Goal: Task Accomplishment & Management: Manage account settings

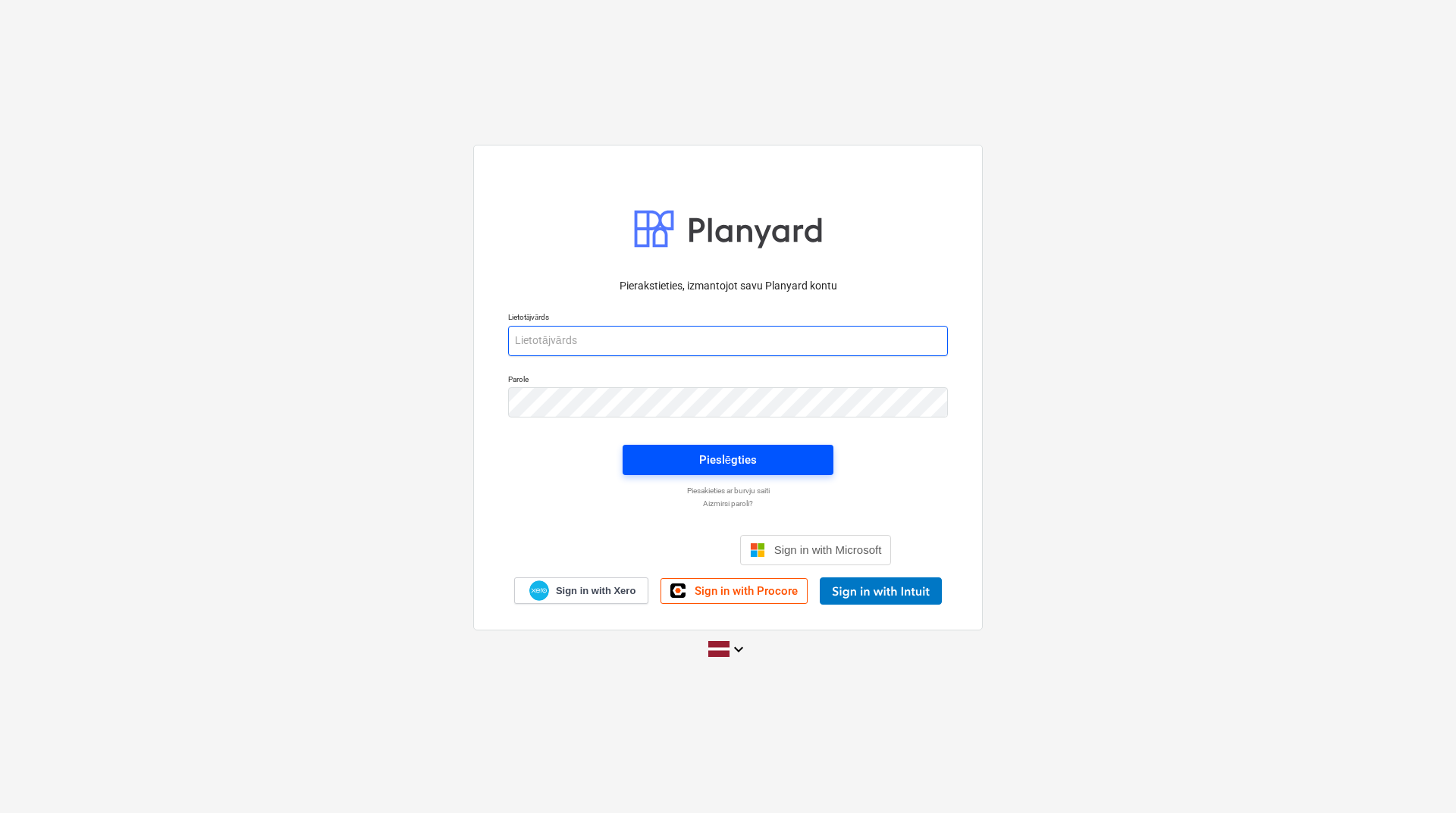
type input "janis.gramatnieks@bonava.com"
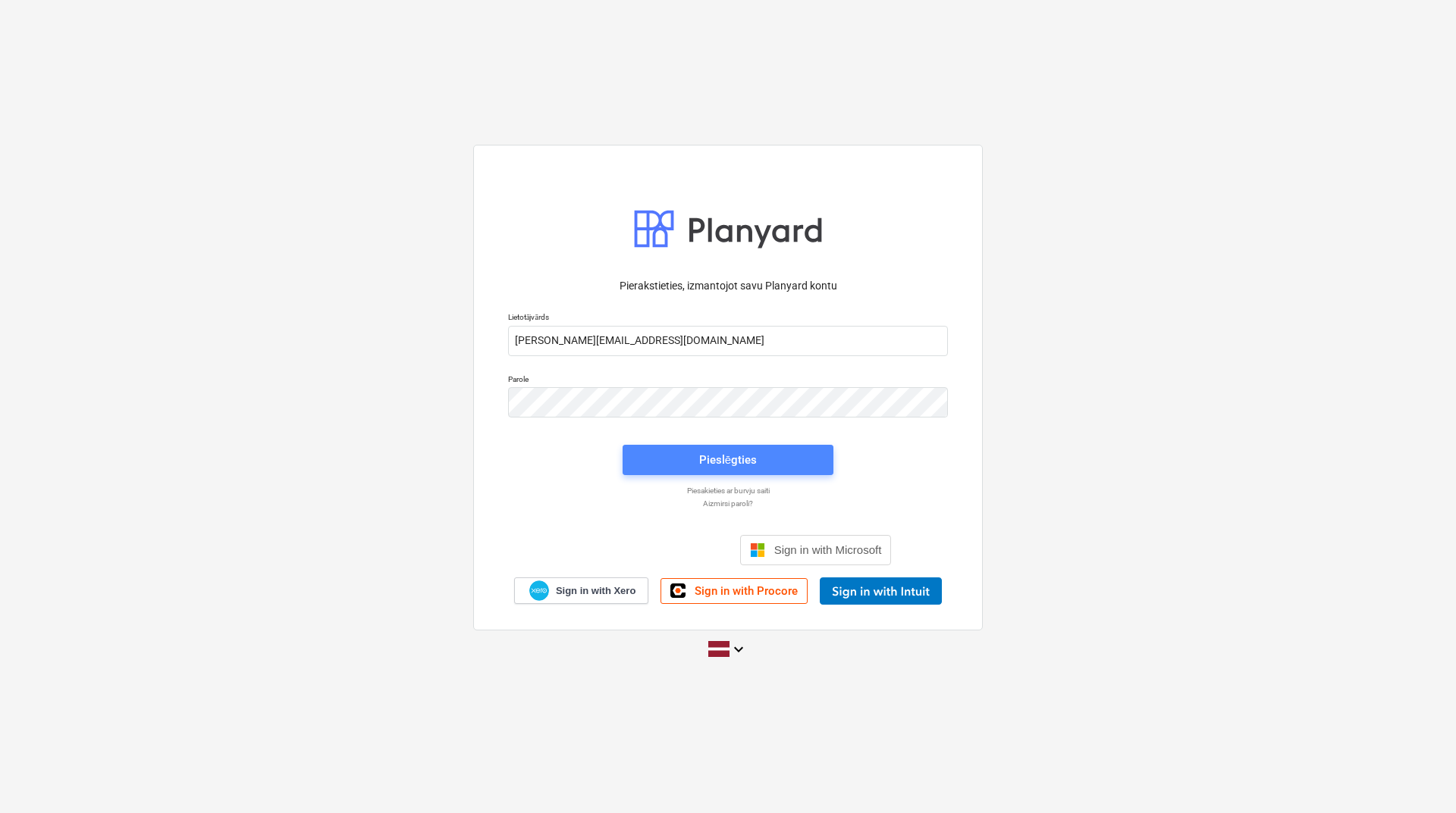
click at [713, 459] on div "Pieslēgties" at bounding box center [728, 460] width 57 height 19
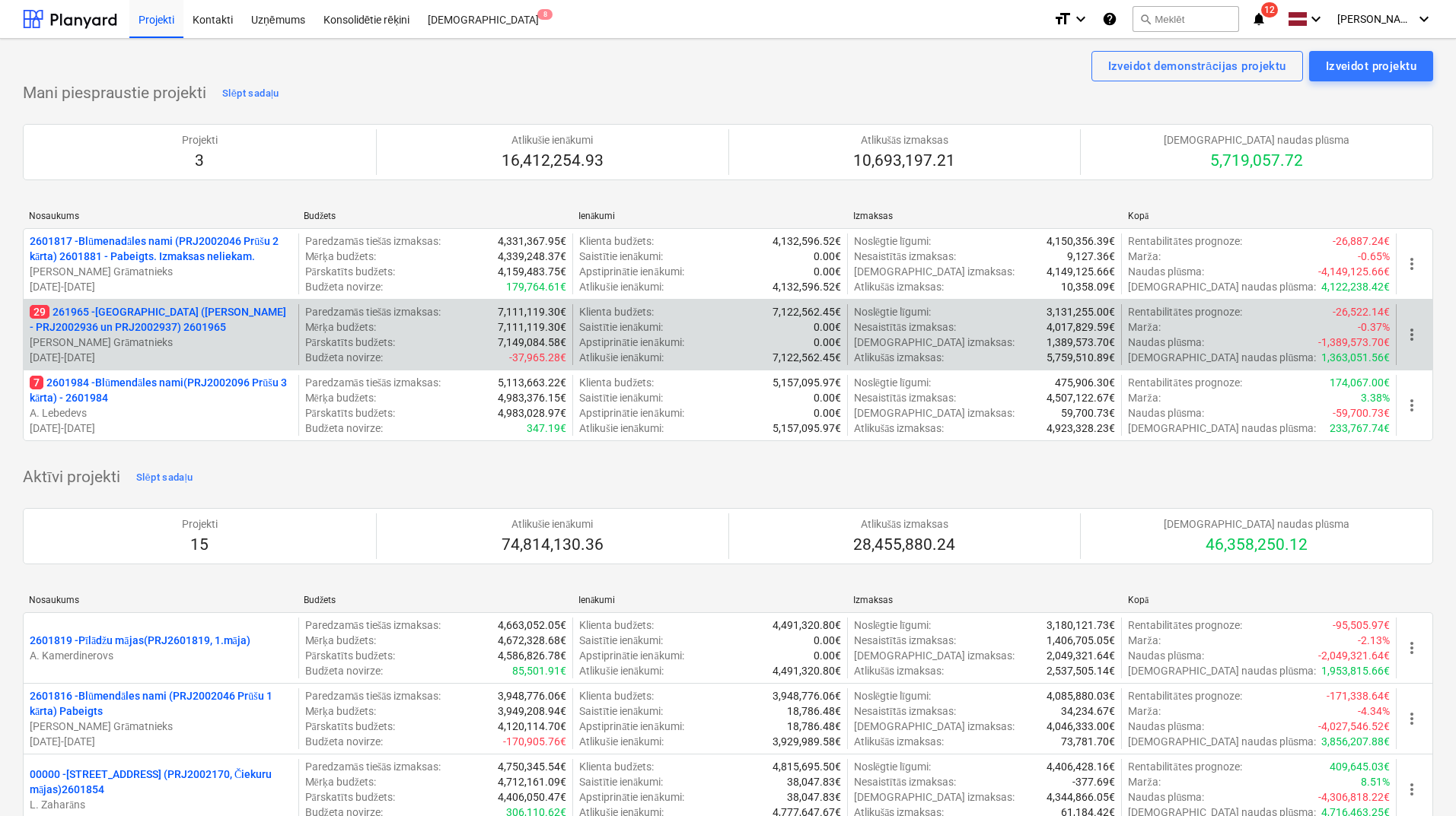
click at [146, 338] on p "[PERSON_NAME] Grāmatnieks" at bounding box center [160, 342] width 262 height 15
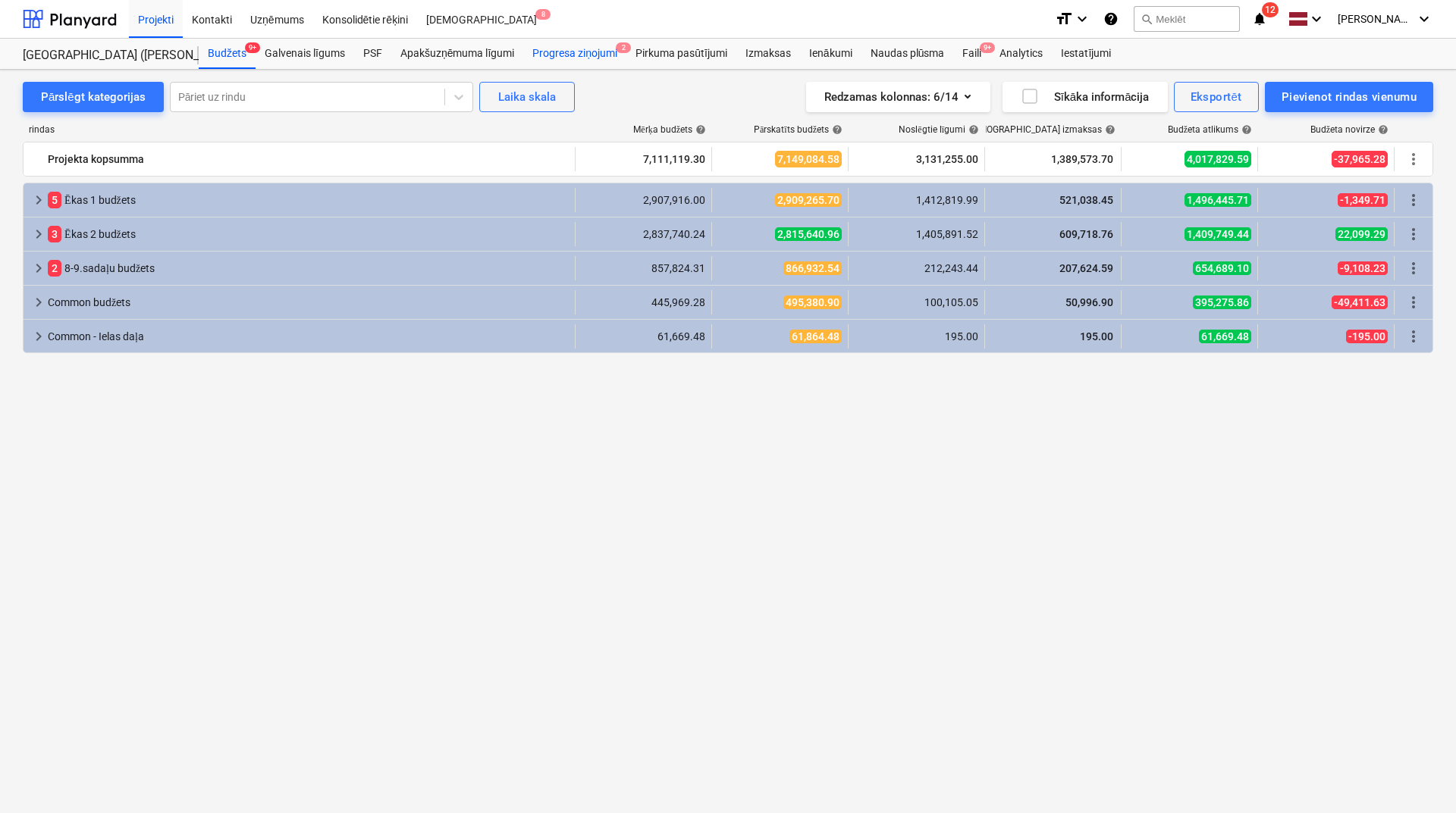
click at [594, 56] on div "Progresa ziņojumi 2" at bounding box center [574, 54] width 103 height 30
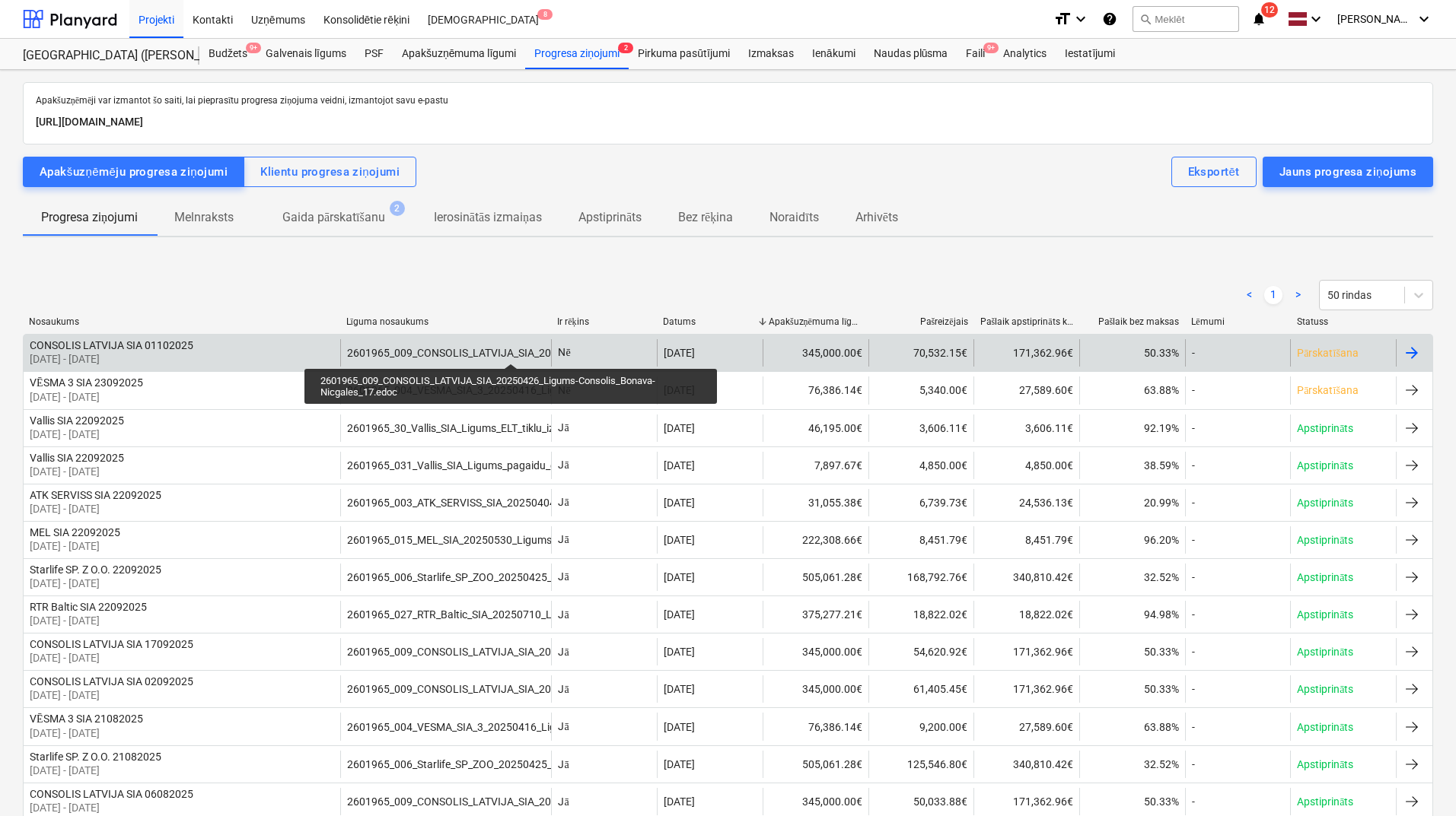
click at [510, 350] on div "2601965_009_CONSOLIS_LATVIJA_SIA_20250426_Ligums-Consolis_Bonava-Nicgales_17.ed…" at bounding box center [572, 354] width 450 height 12
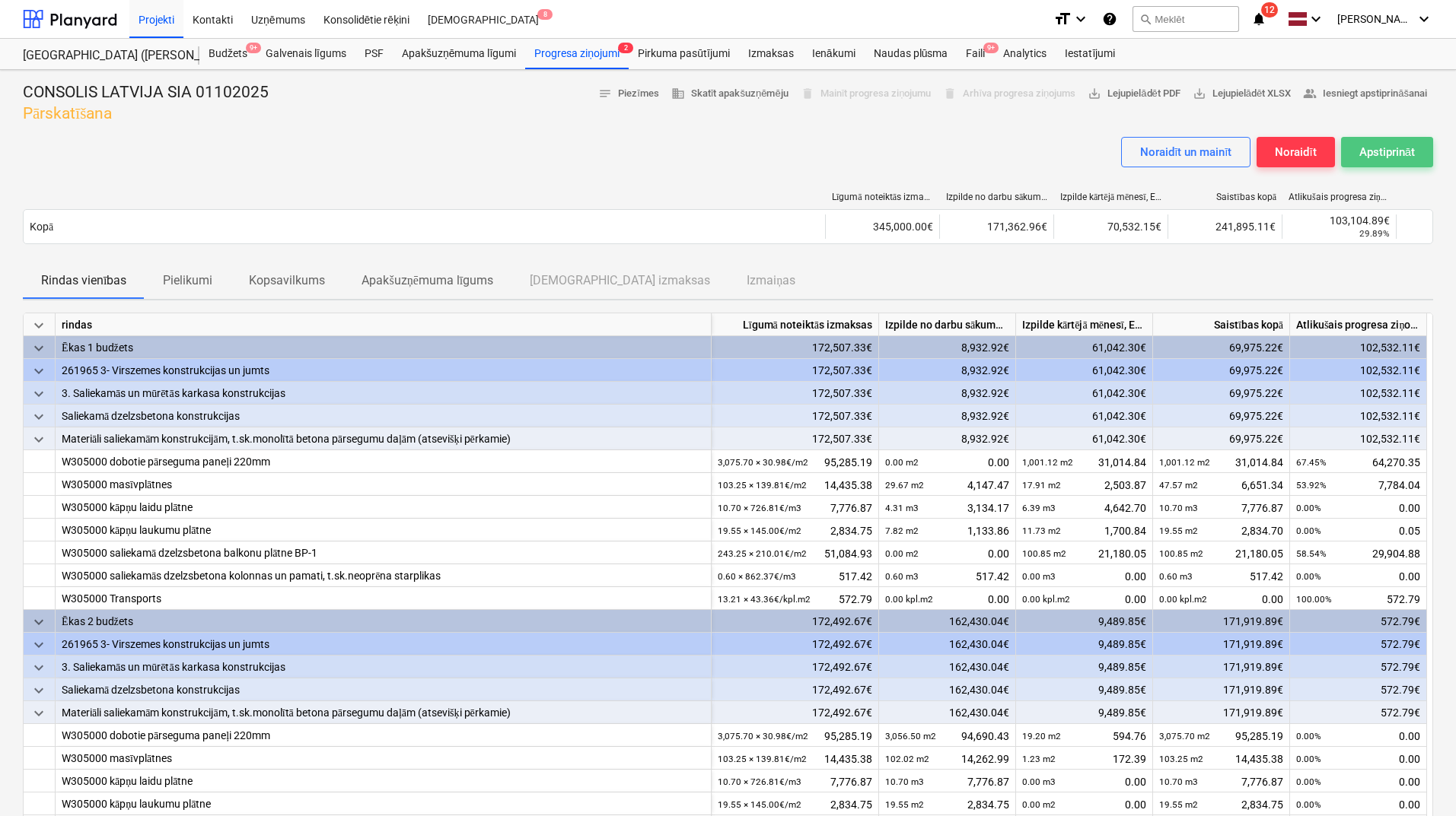
click at [1397, 165] on button "Apstiprināt" at bounding box center [1387, 152] width 92 height 30
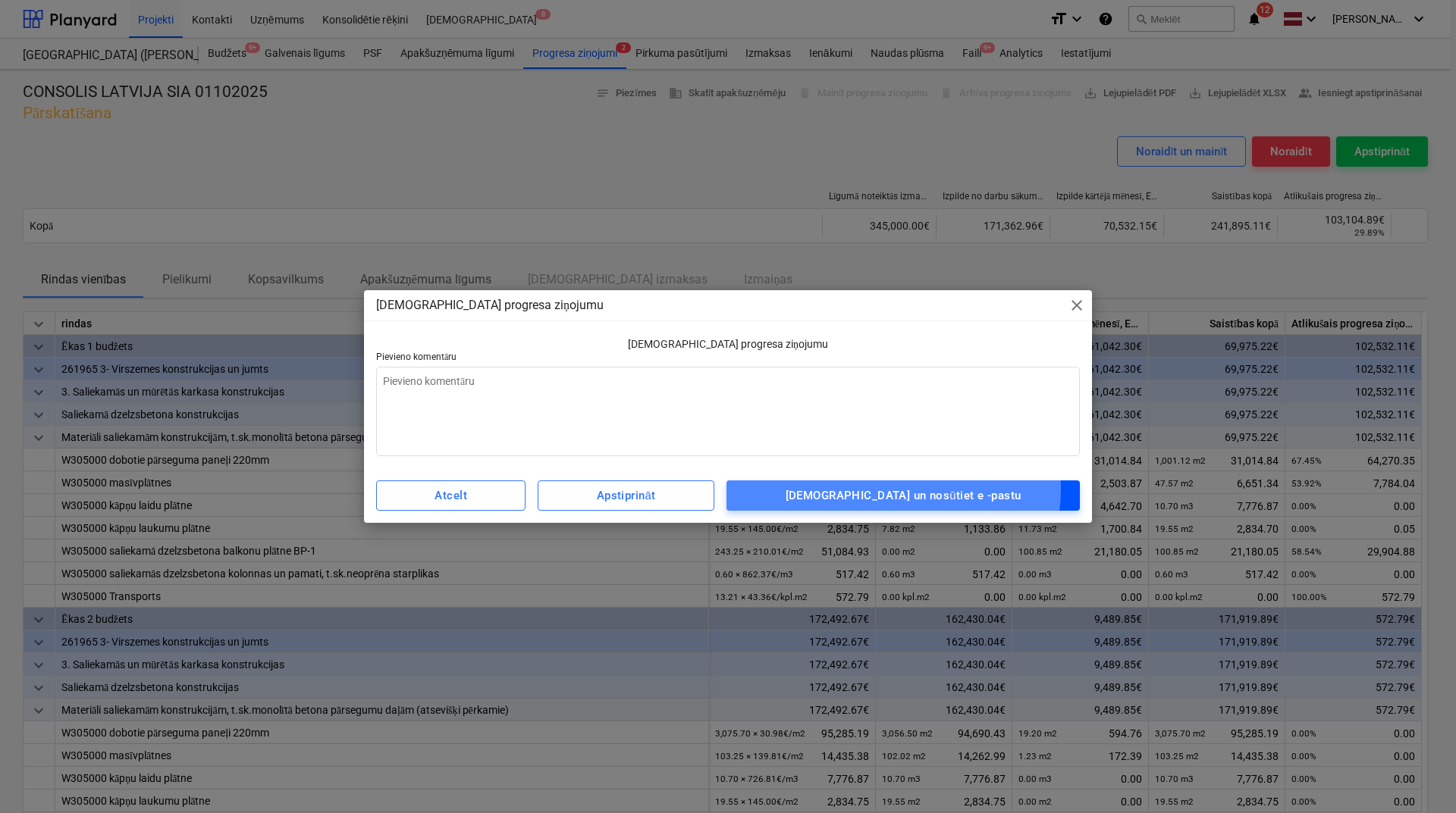
click at [934, 489] on div "Apstipriniet un nosūtiet e -pastu" at bounding box center [903, 495] width 236 height 19
type textarea "x"
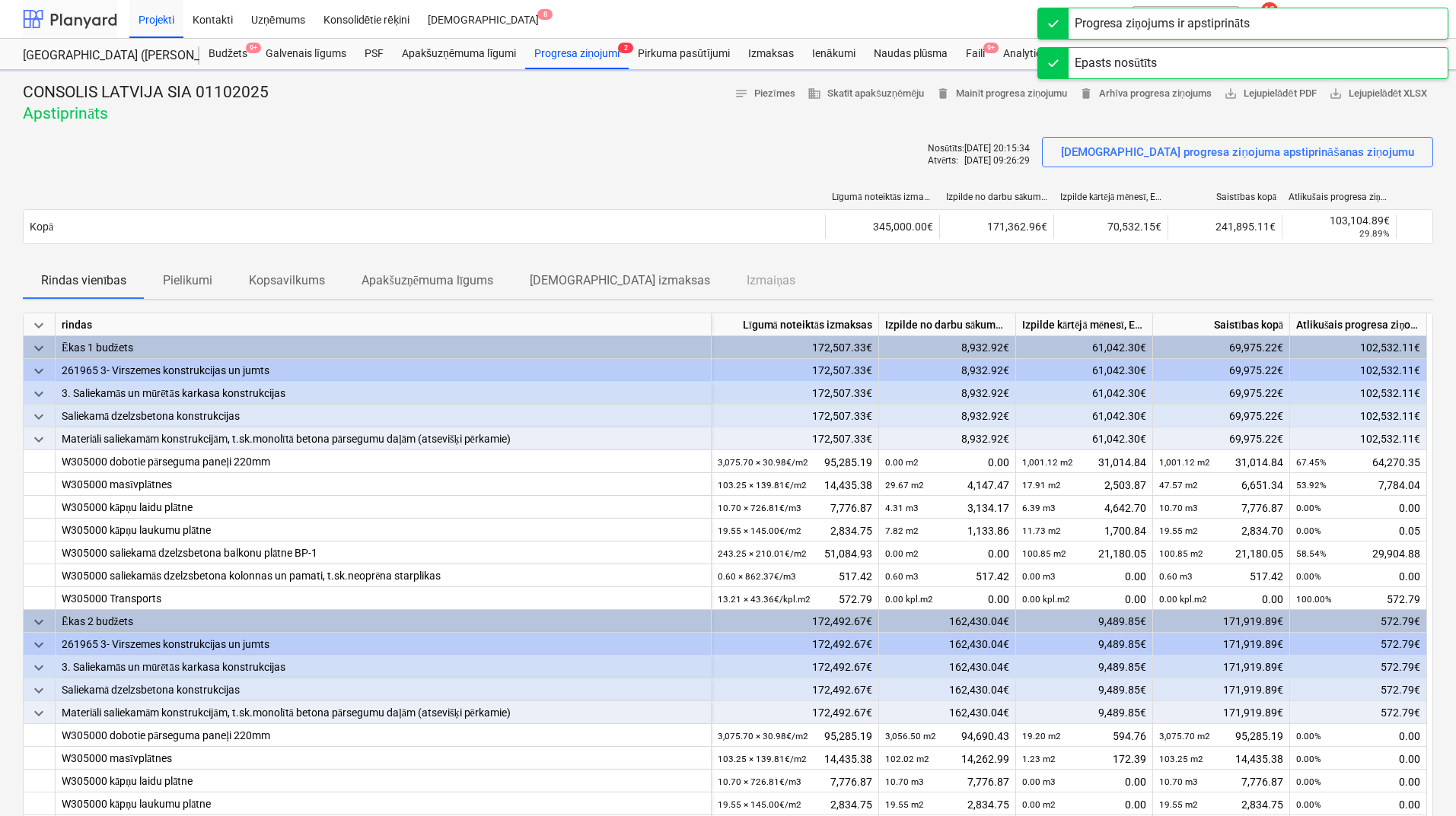
click at [91, 19] on div at bounding box center [70, 19] width 94 height 38
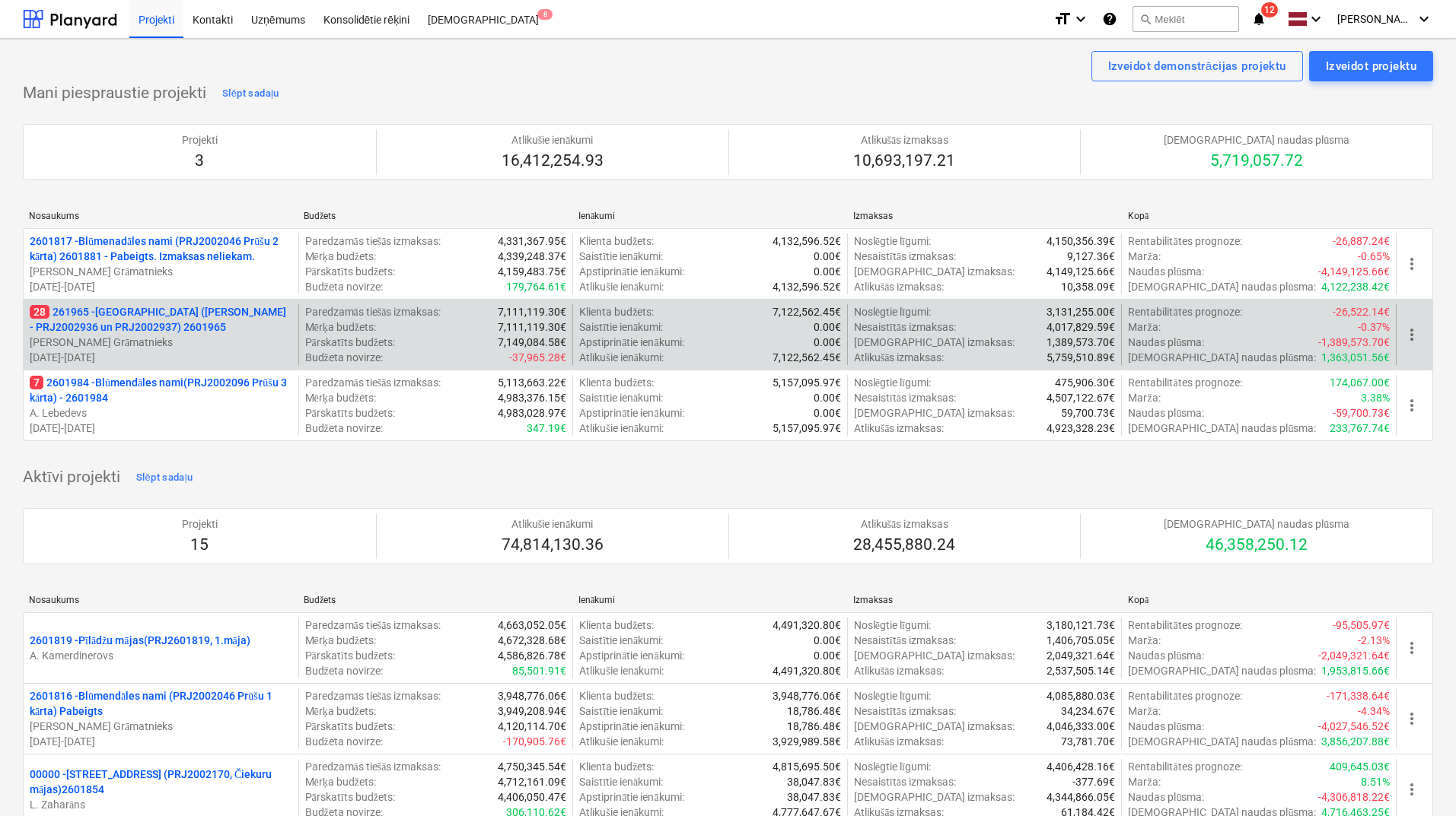
click at [221, 318] on p "28 261965 - Nīcgales iela (abas ēkas - PRJ2002936 un PRJ2002937) 2601965" at bounding box center [160, 319] width 262 height 30
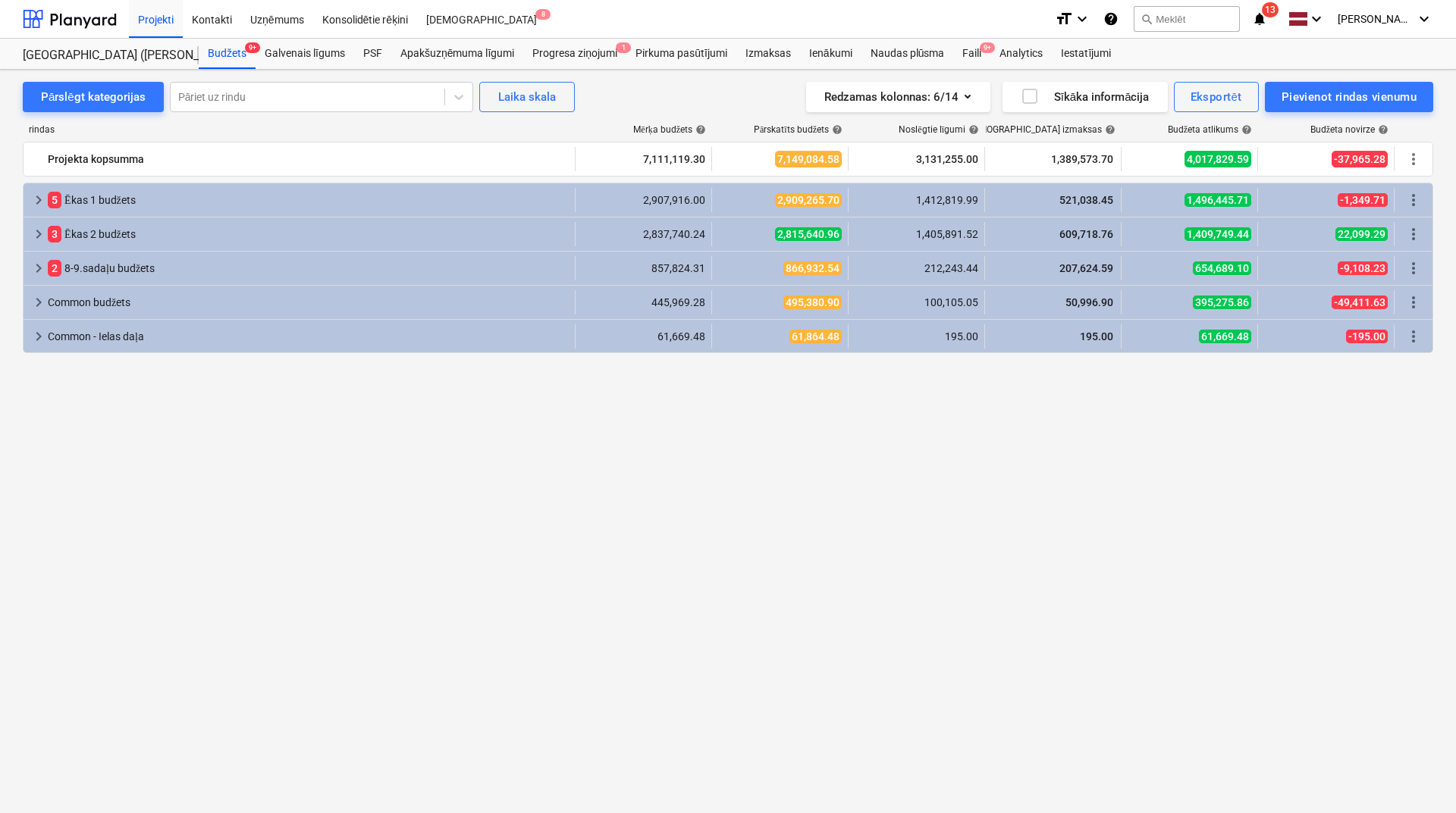
click at [1267, 24] on icon "notifications" at bounding box center [1259, 19] width 15 height 19
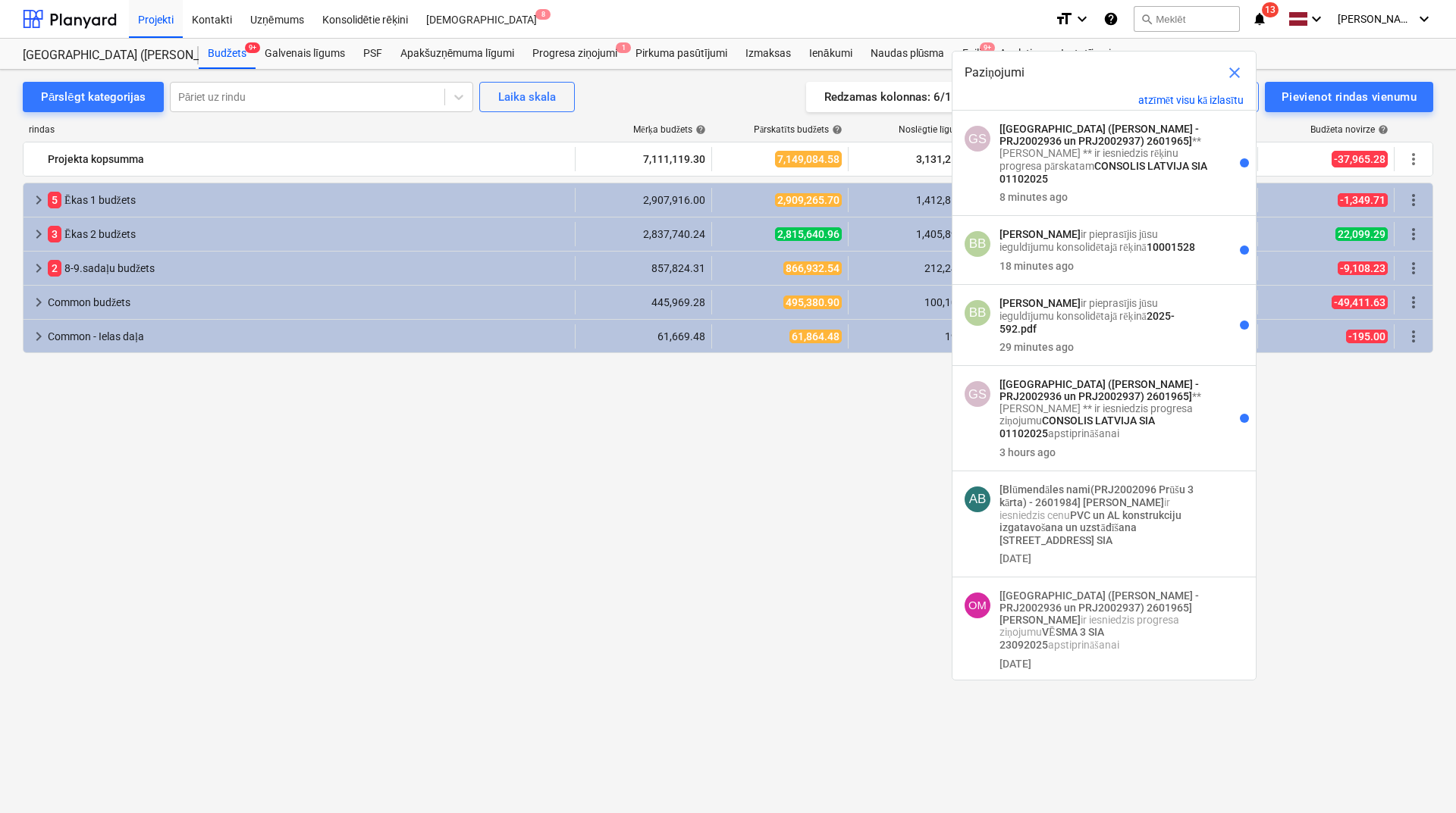
drag, startPoint x: 452, startPoint y: 445, endPoint x: 456, endPoint y: 430, distance: 15.5
click at [453, 445] on div "keyboard_arrow_right 5 Ēkas 1 budžets 2,907,916.00 2,909,265.70 1,412,819.99 52…" at bounding box center [728, 470] width 1410 height 575
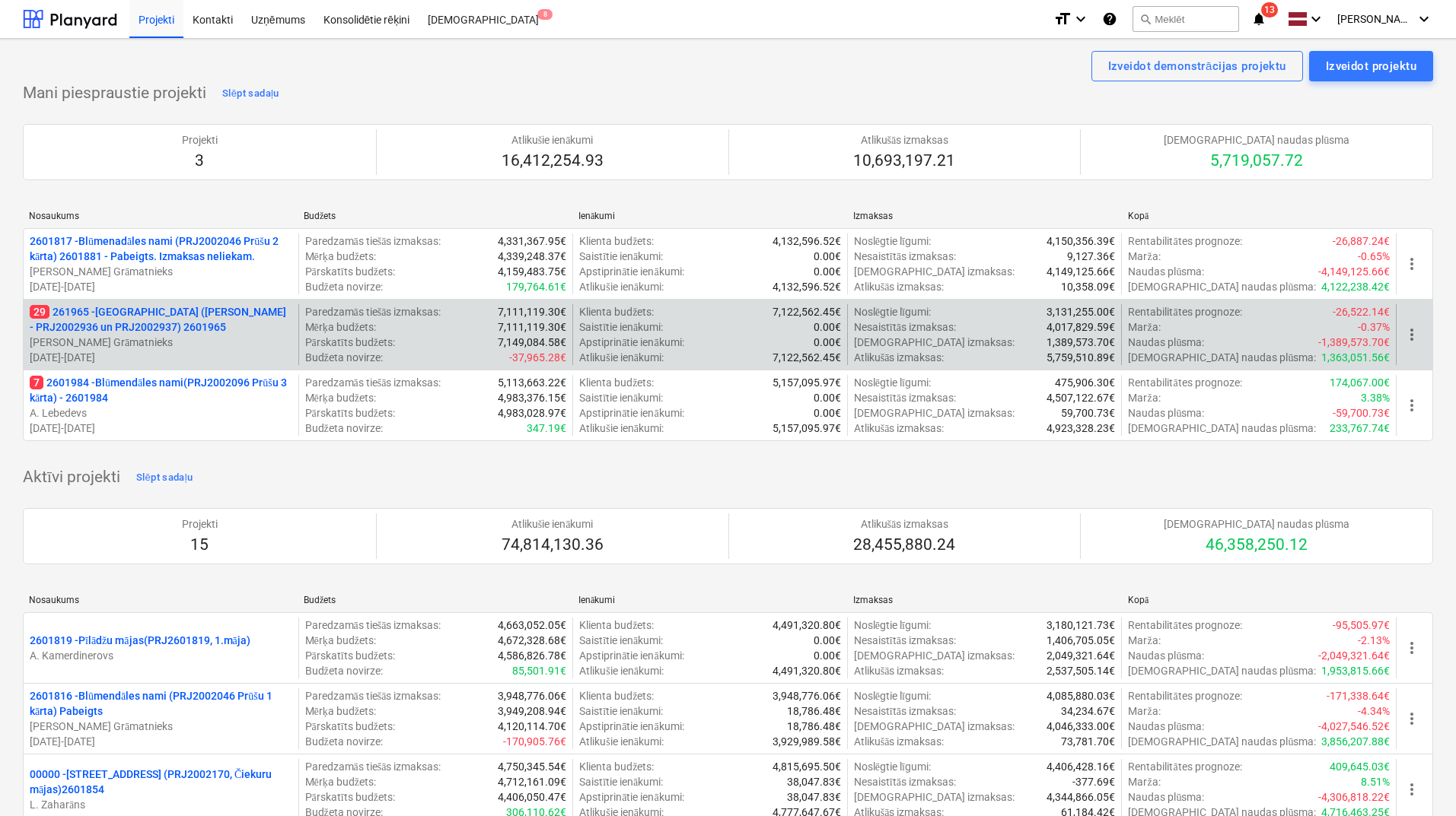
click at [142, 313] on p "29 261965 - [GEOGRAPHIC_DATA] ([PERSON_NAME] - PRJ2002936 un PRJ2002937) 2601965" at bounding box center [160, 319] width 262 height 30
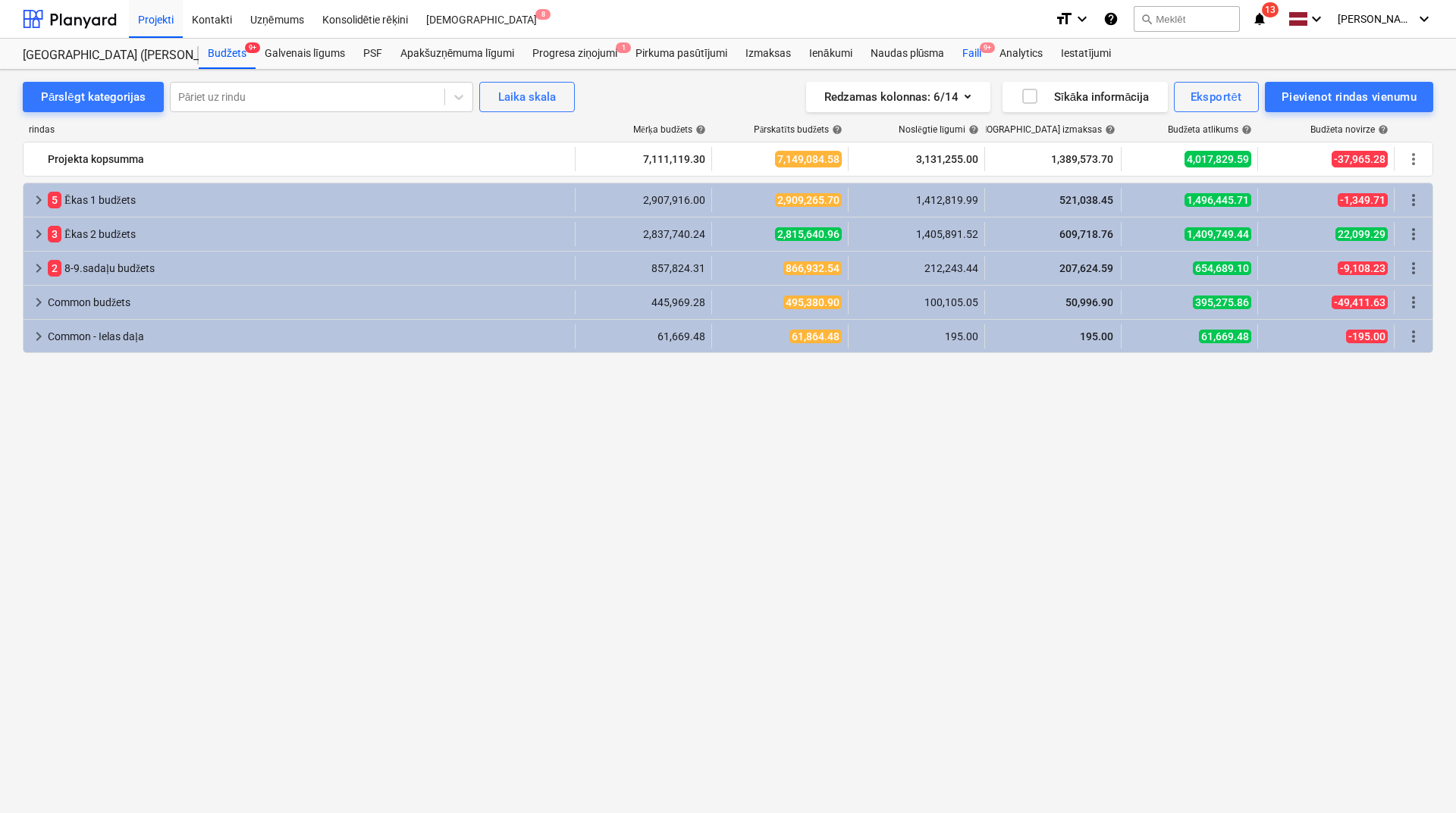
click at [975, 47] on div "Faili 9+" at bounding box center [971, 54] width 37 height 30
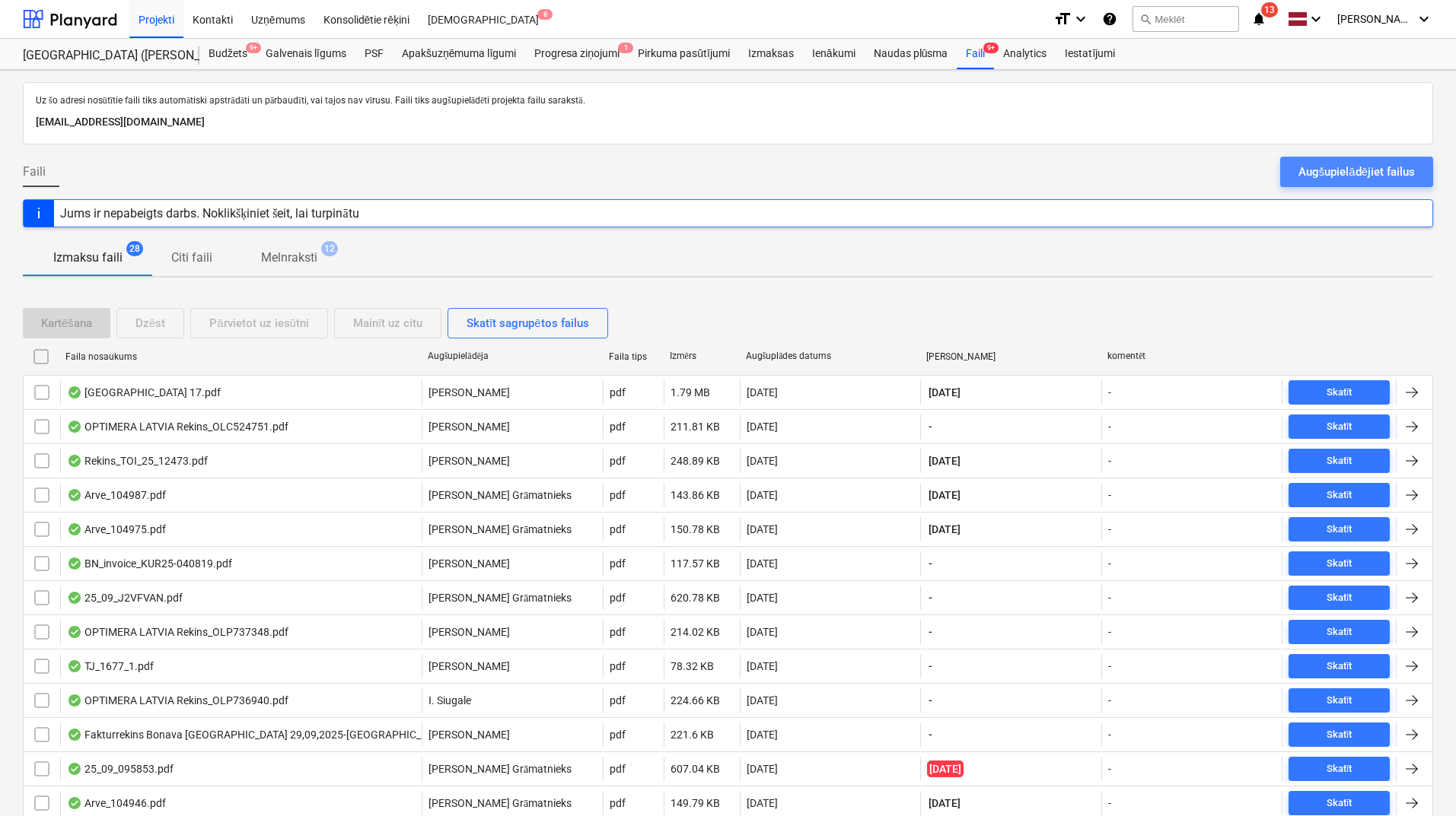
click at [1335, 175] on div "Augšupielādējiet failus" at bounding box center [1356, 172] width 116 height 19
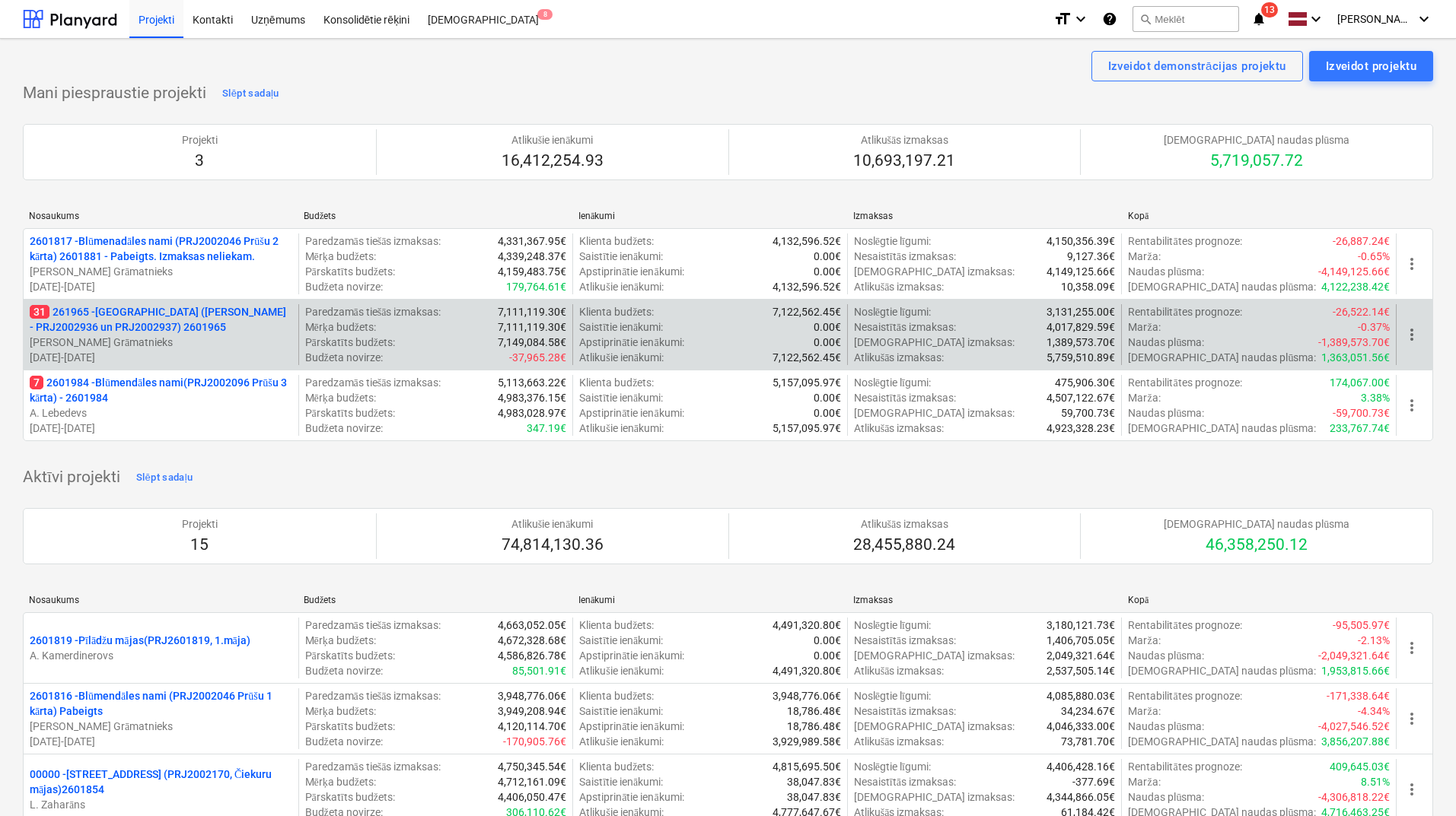
click at [175, 332] on p "31 261965 - Nīcgales iela (abas ēkas - PRJ2002936 un PRJ2002937) 2601965" at bounding box center [160, 319] width 262 height 30
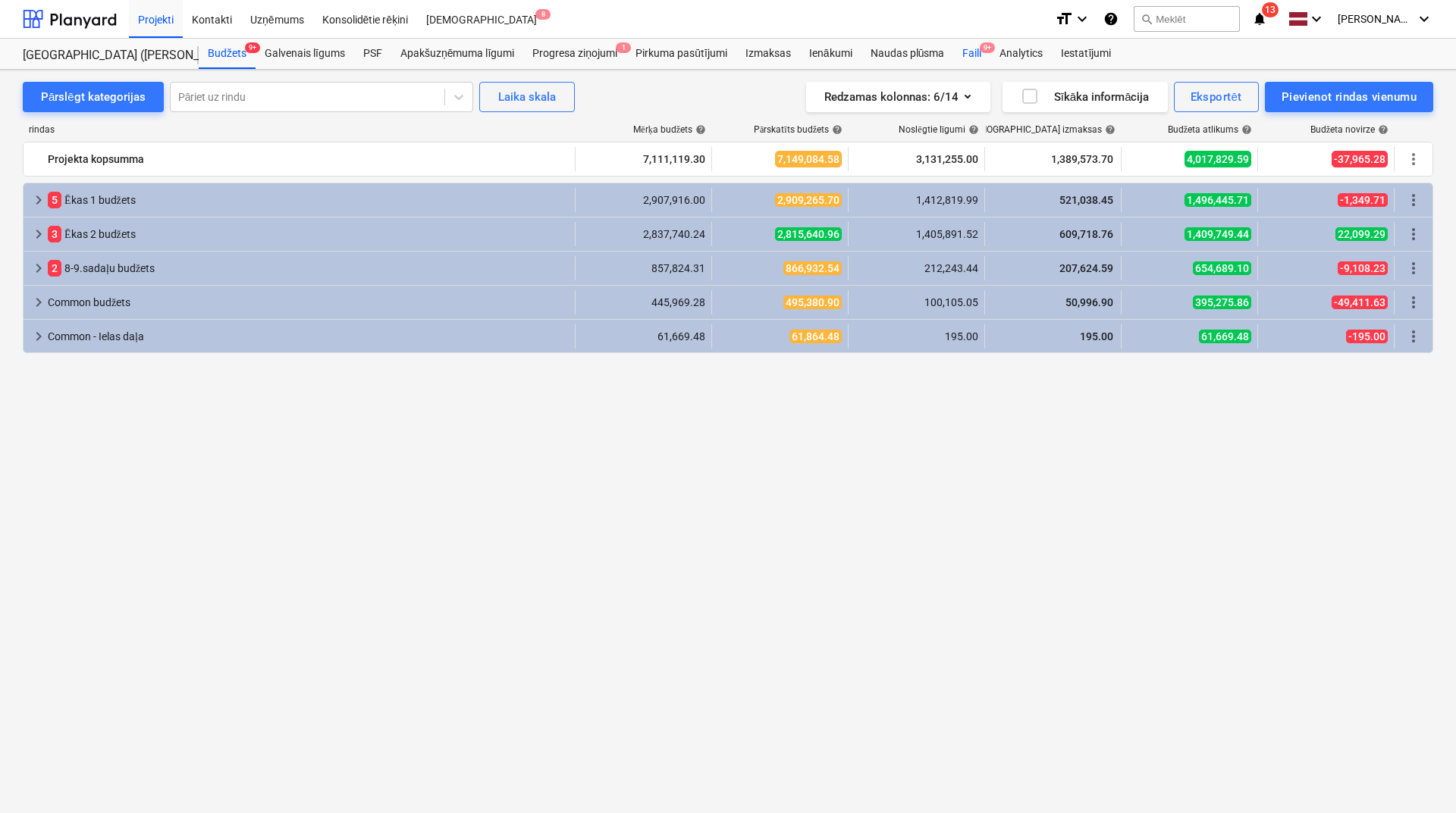
click at [978, 46] on div "Faili 9+" at bounding box center [971, 54] width 37 height 30
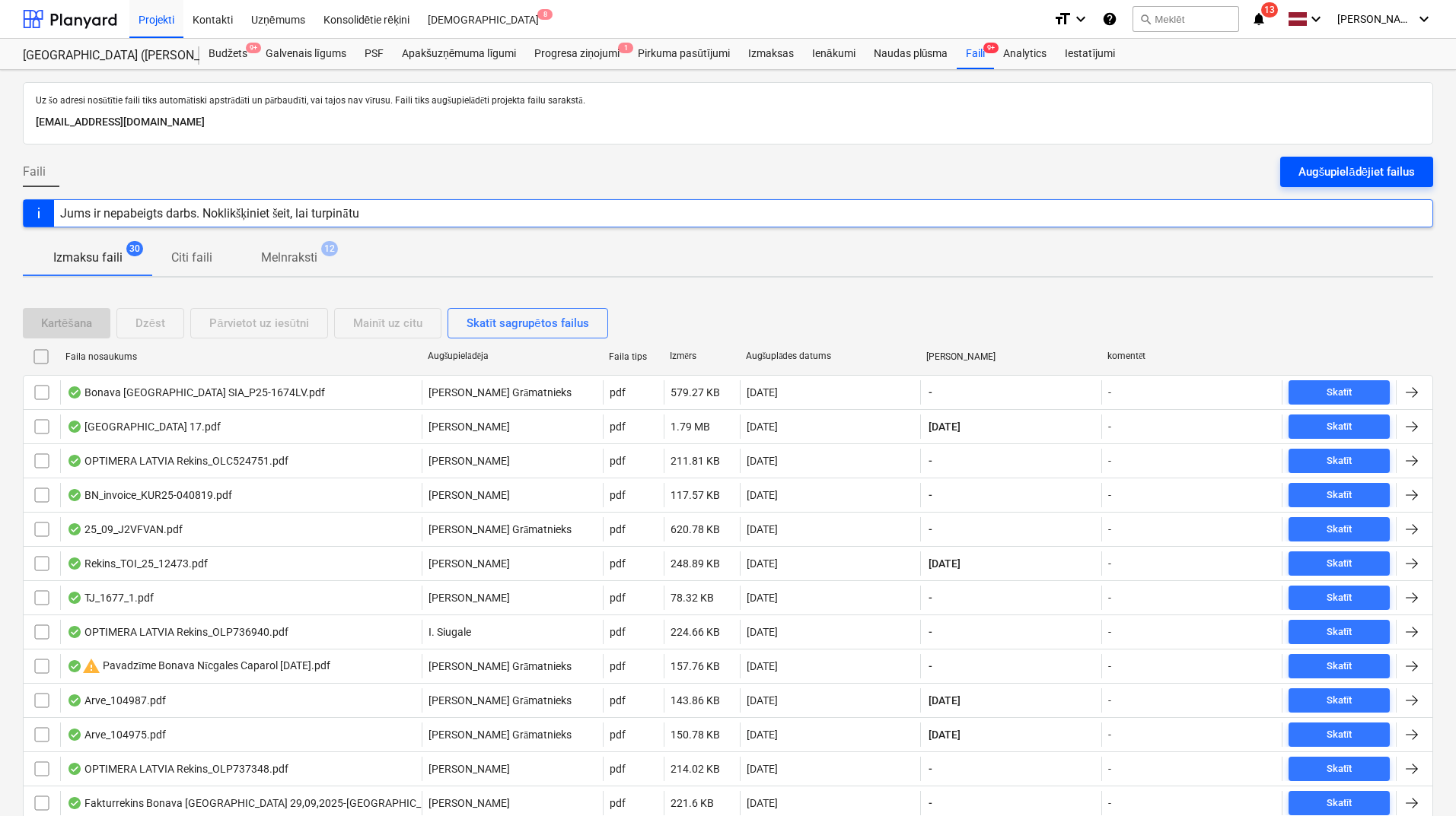
click at [1321, 181] on div "Augšupielādējiet failus" at bounding box center [1356, 172] width 116 height 19
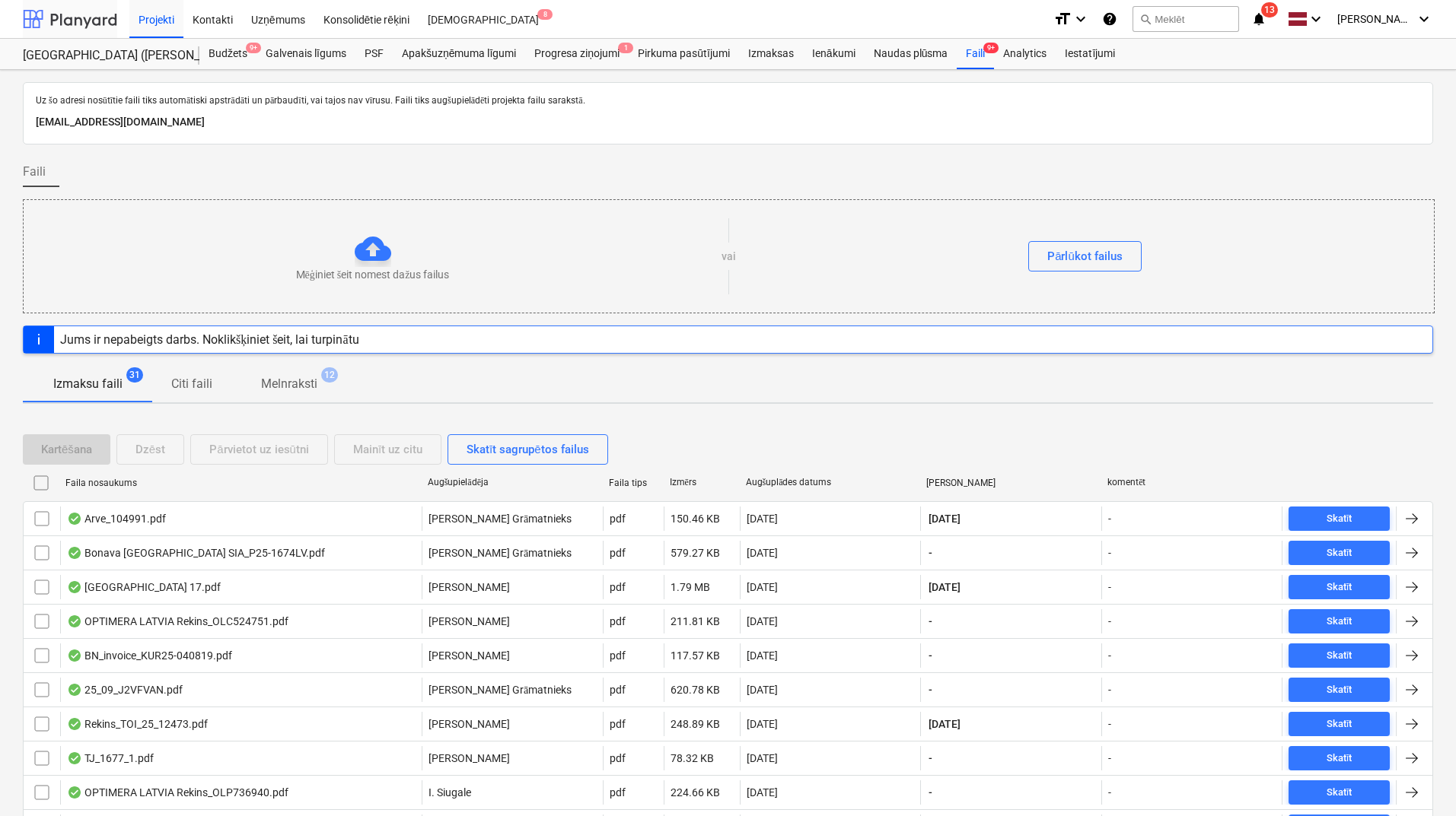
click at [74, 19] on div at bounding box center [70, 19] width 94 height 38
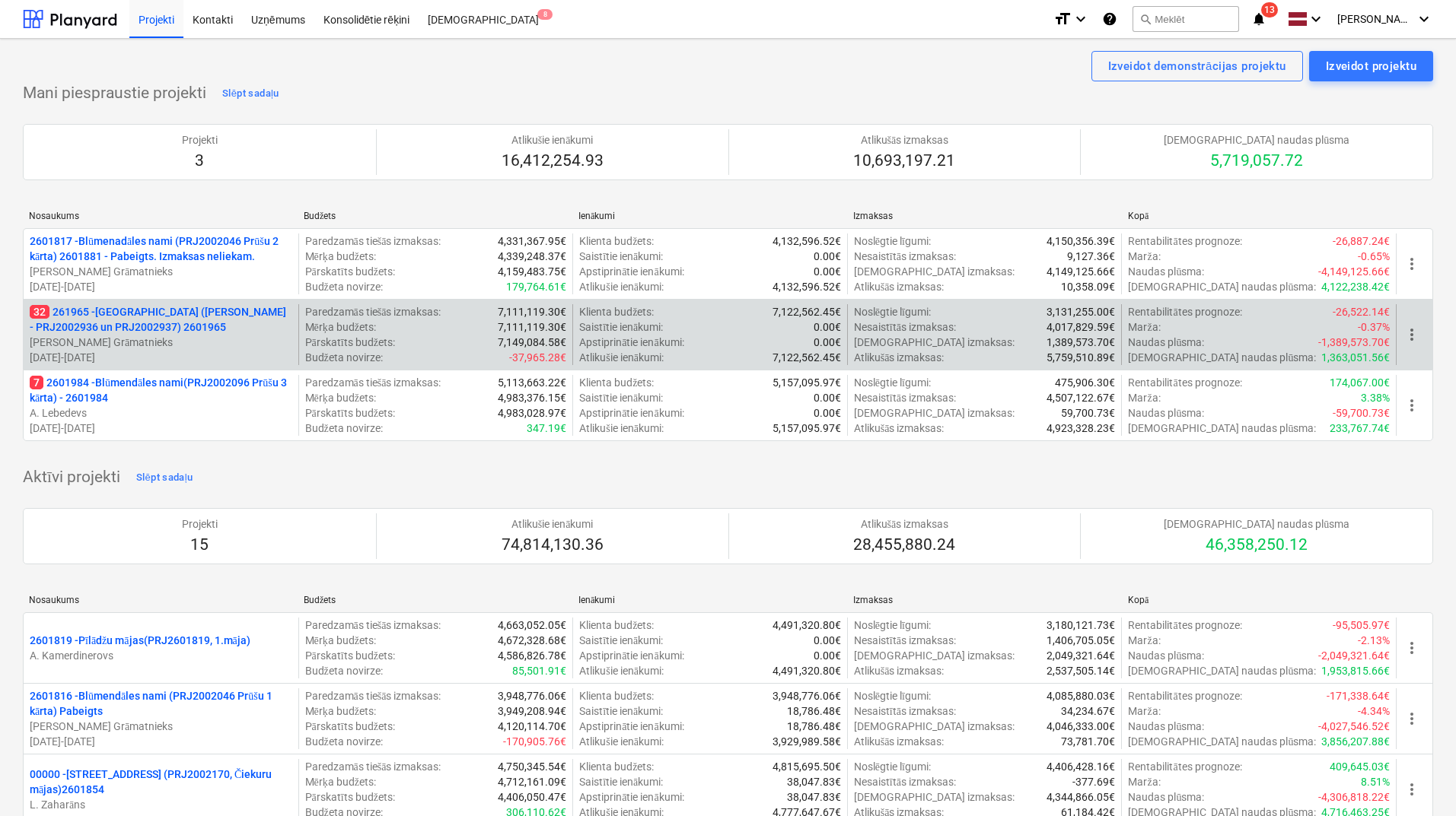
click at [105, 323] on p "32 261965 - Nīcgales iela (abas ēkas - PRJ2002936 un PRJ2002937) 2601965" at bounding box center [160, 319] width 262 height 30
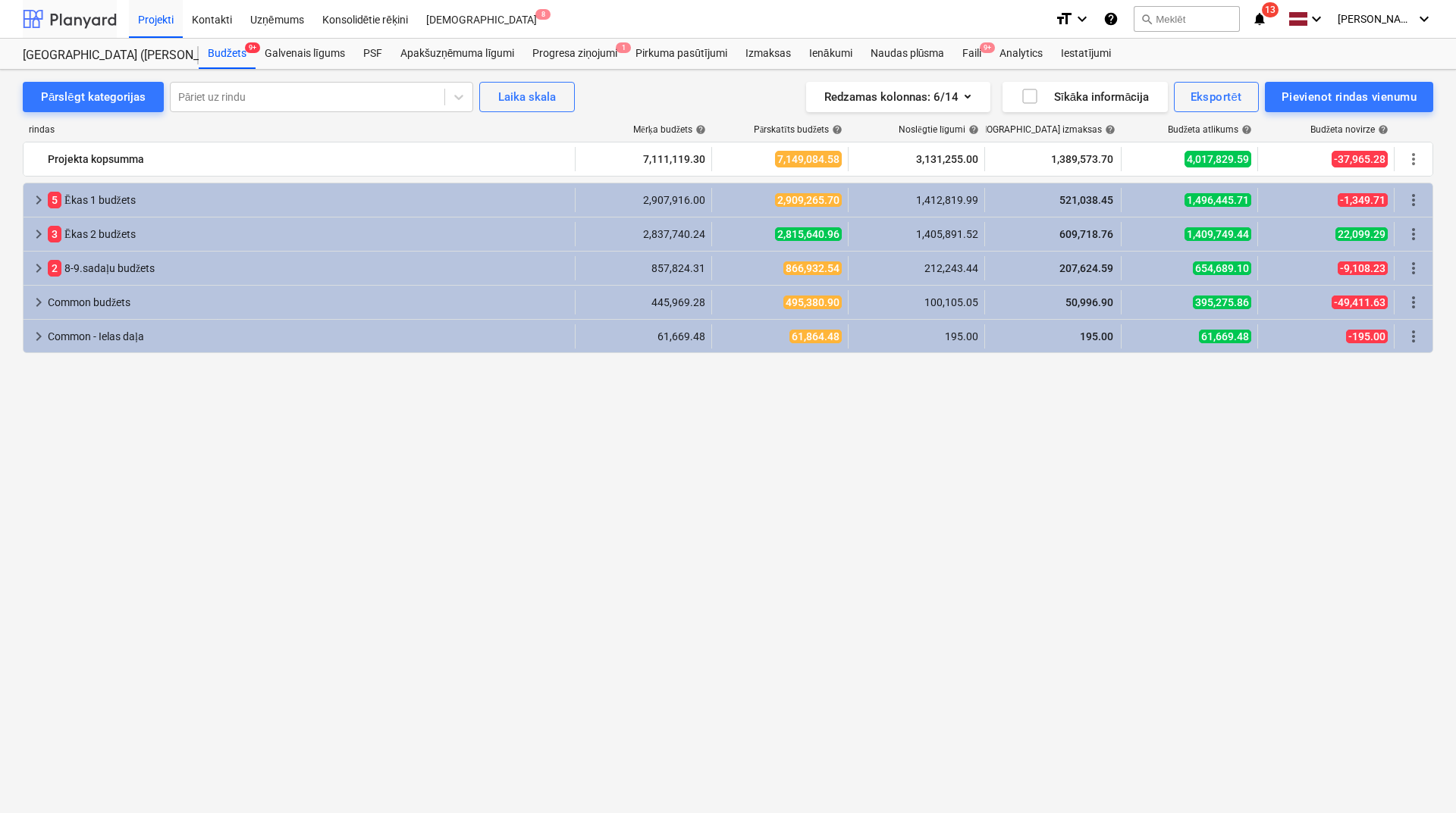
click at [72, 22] on div at bounding box center [70, 19] width 94 height 38
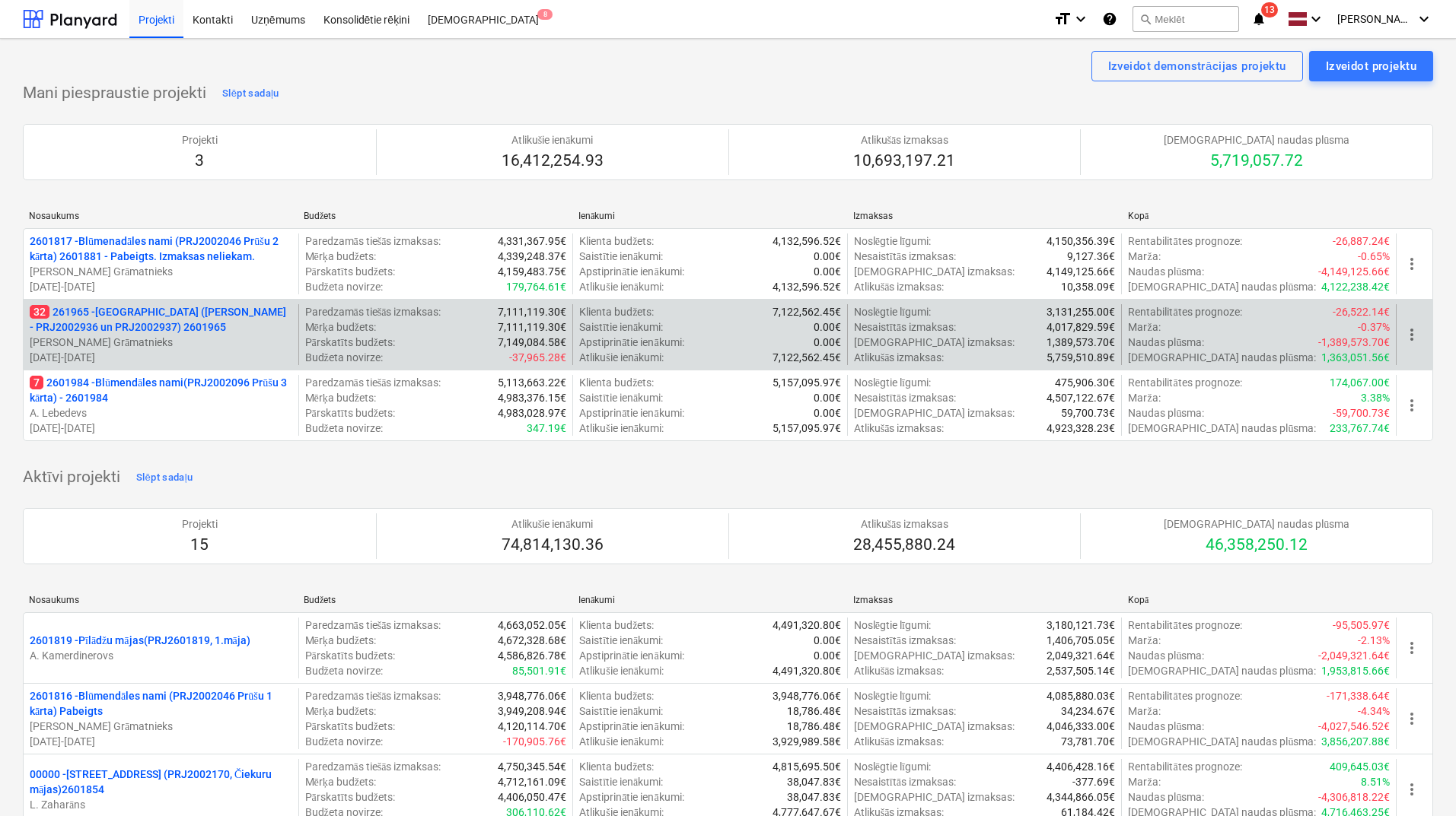
click at [187, 313] on p "32 261965 - Nīcgales iela (abas ēkas - PRJ2002936 un PRJ2002937) 2601965" at bounding box center [160, 319] width 262 height 30
